Goal: Task Accomplishment & Management: Manage account settings

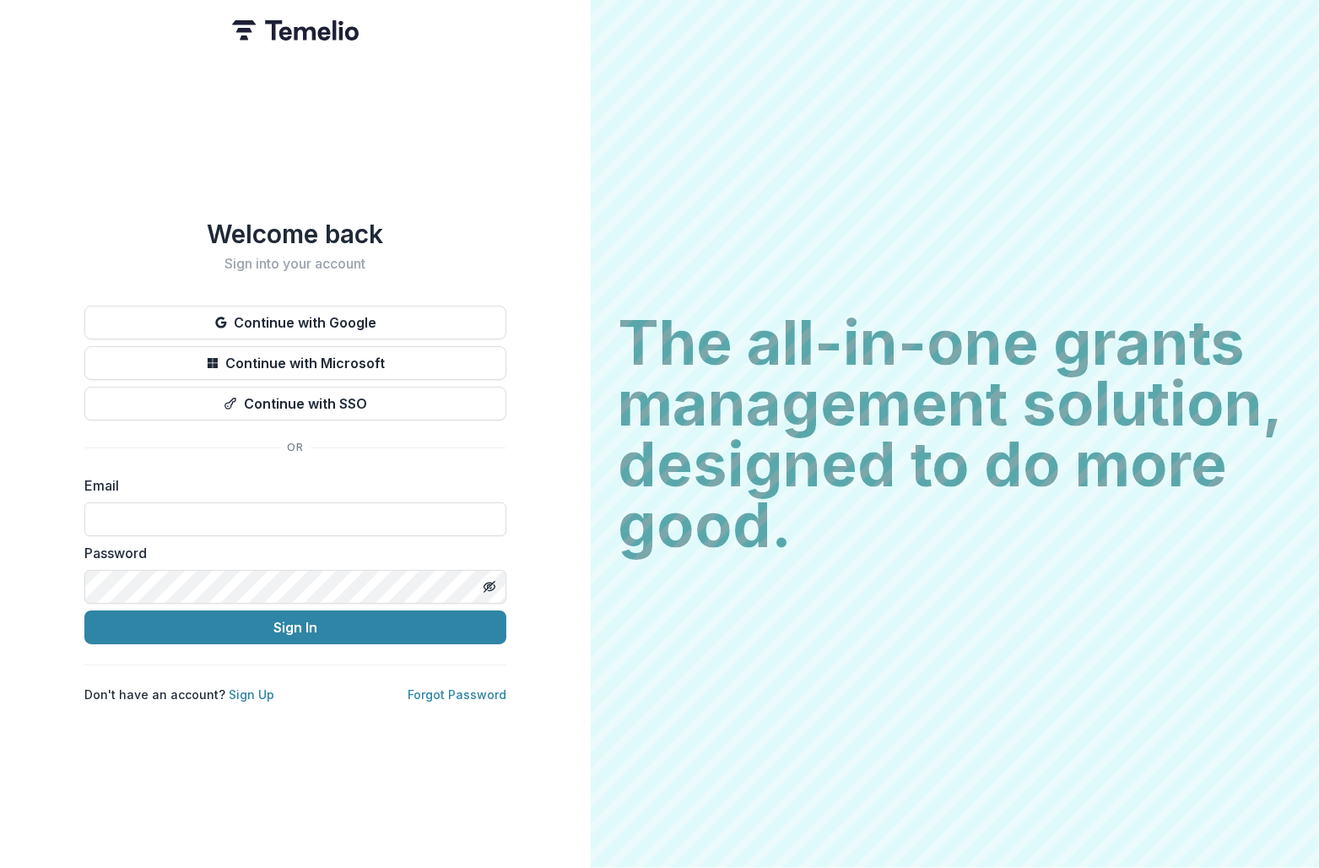
click at [232, 489] on div "Email" at bounding box center [295, 505] width 422 height 61
click at [232, 517] on input at bounding box center [295, 519] width 422 height 34
type input "**********"
click at [84, 610] on button "Sign In" at bounding box center [295, 627] width 422 height 34
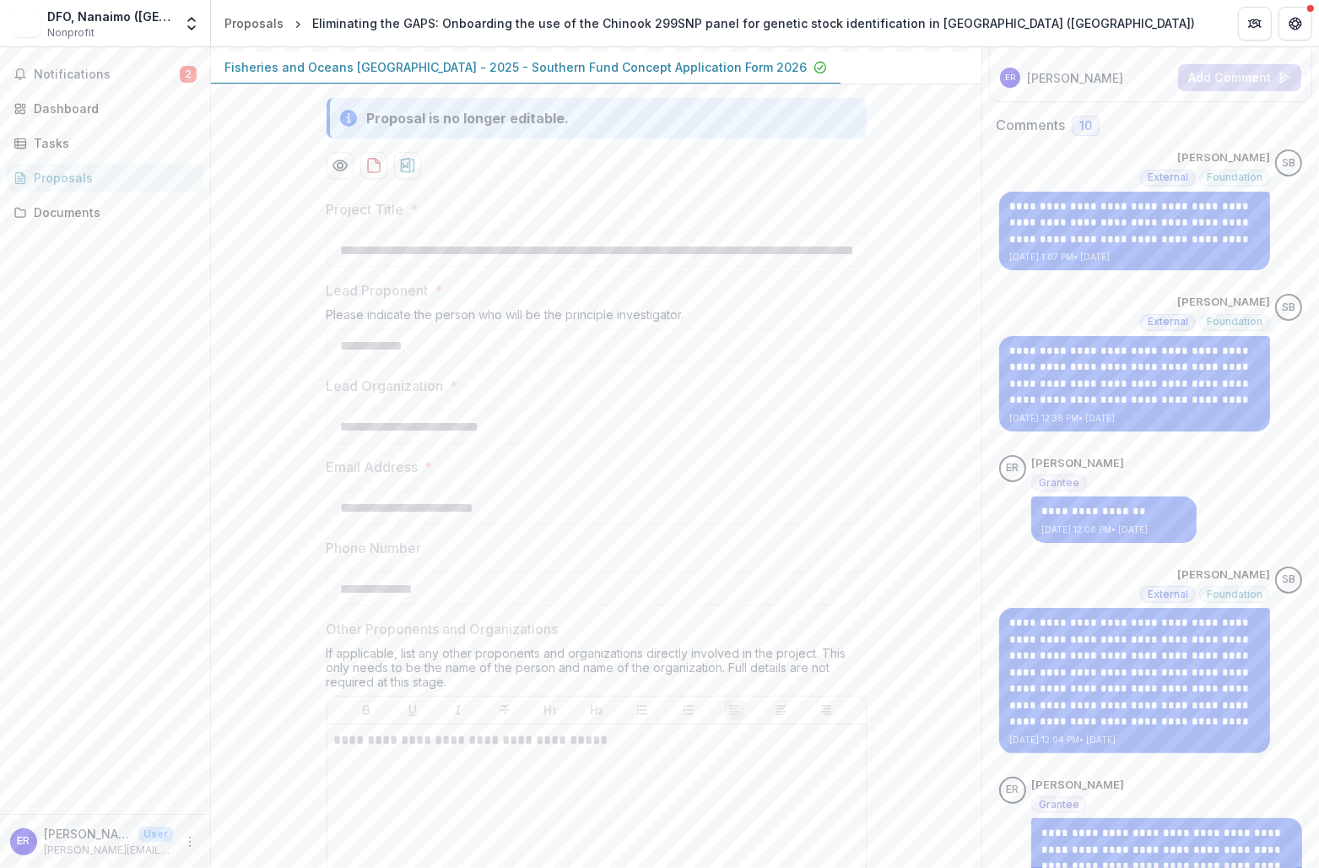
scroll to position [243, 0]
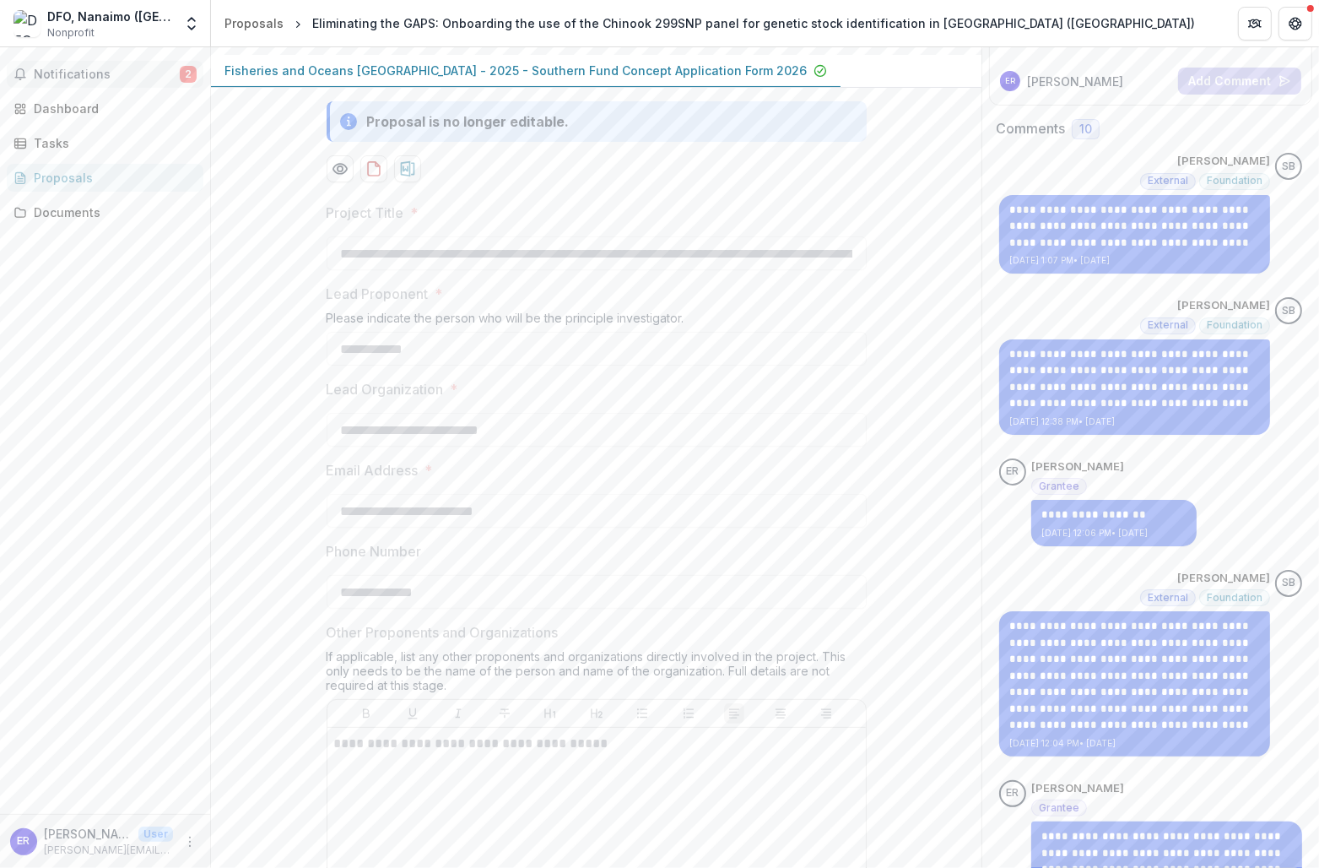
click at [95, 76] on span "Notifications" at bounding box center [107, 75] width 146 height 14
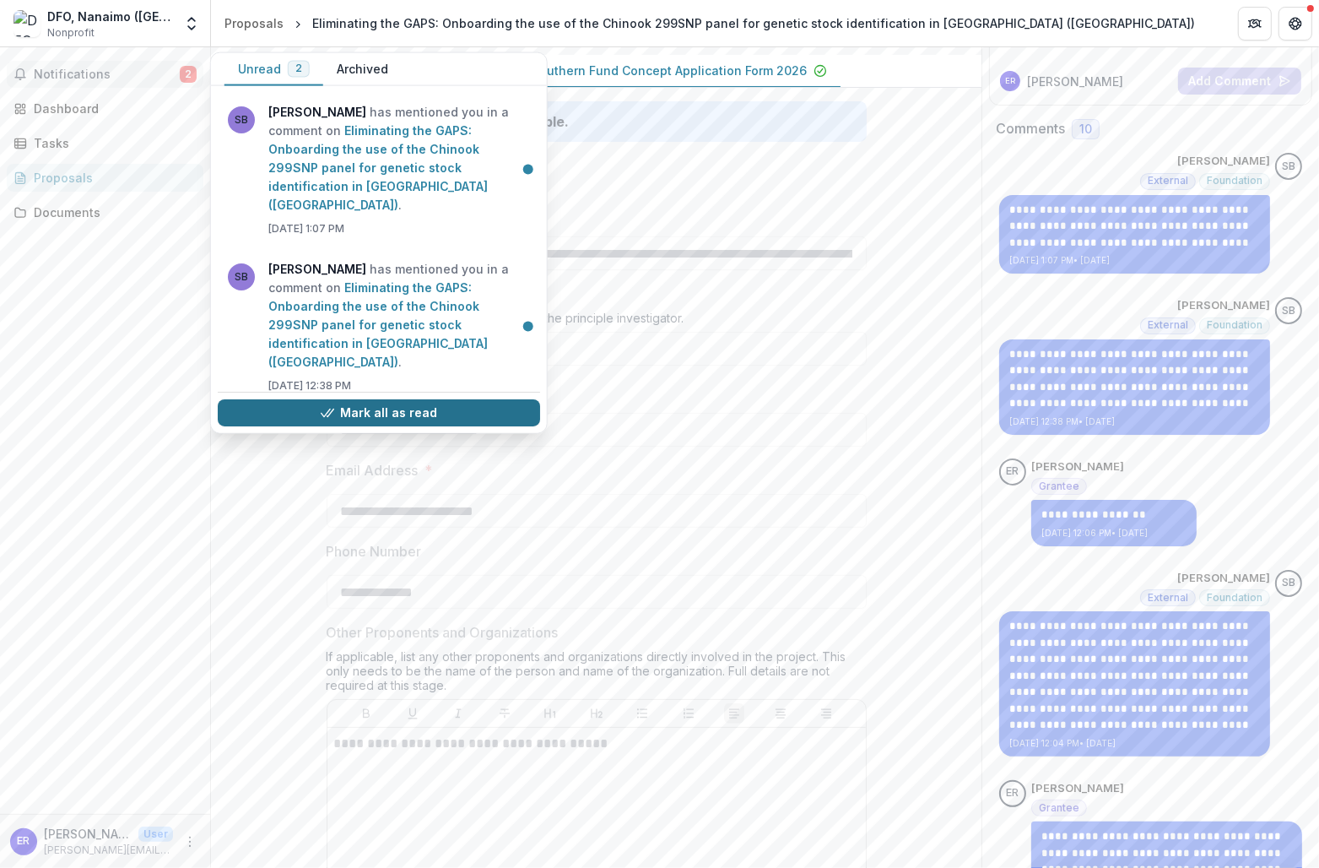
click at [366, 399] on button "Mark all as read" at bounding box center [379, 412] width 322 height 27
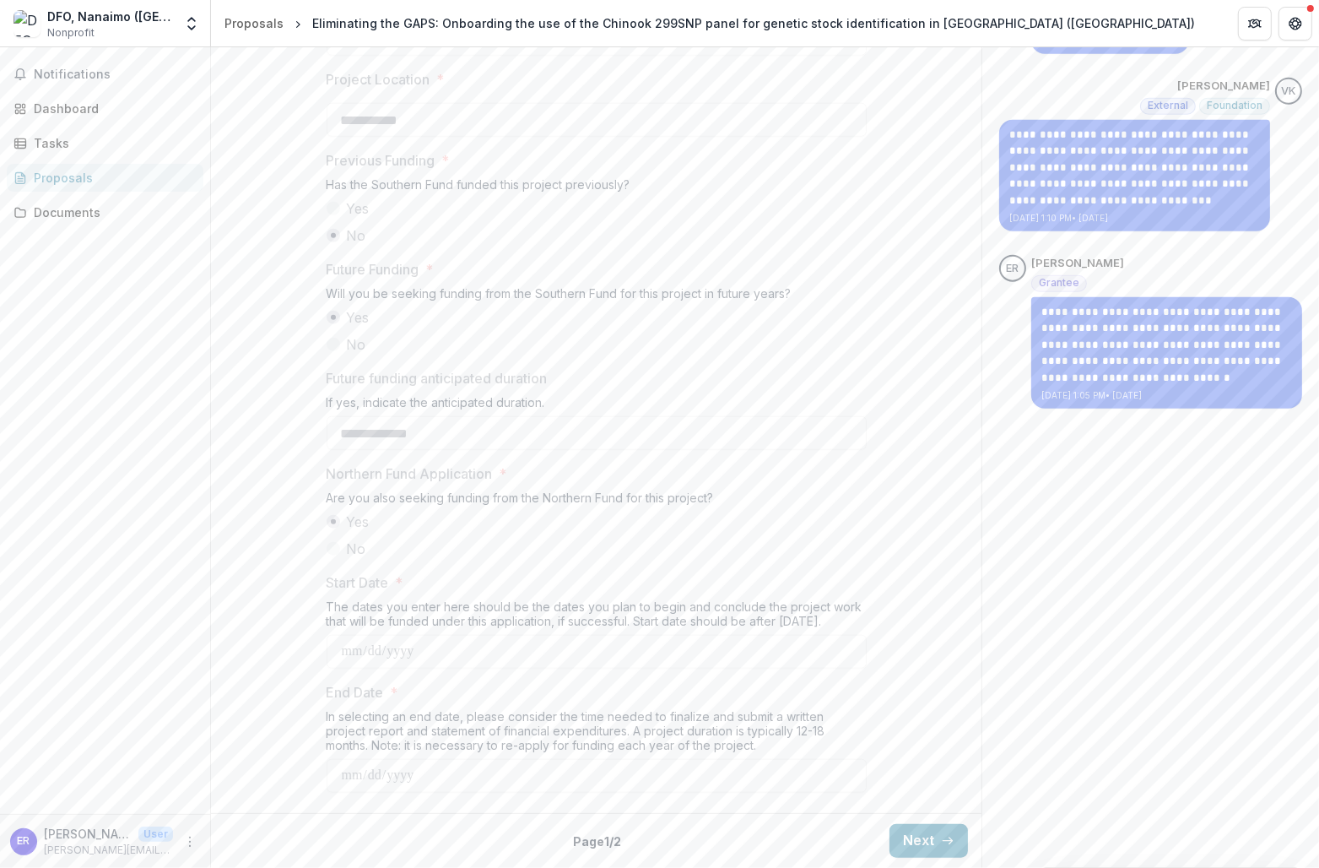
scroll to position [1763, 0]
click at [1297, 24] on icon "Get Help" at bounding box center [1296, 24] width 14 height 14
